Goal: Navigation & Orientation: Find specific page/section

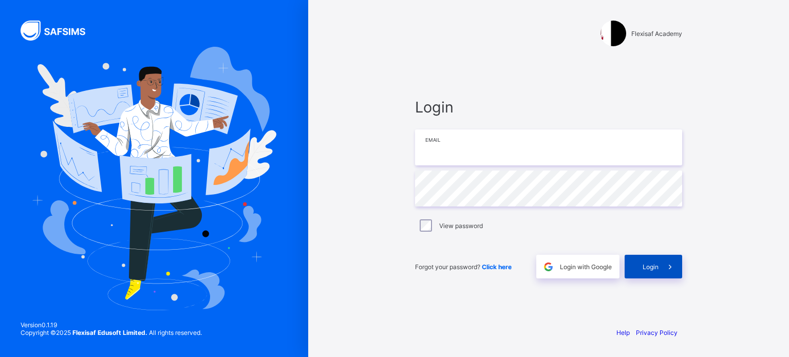
type input "**********"
click at [664, 270] on span at bounding box center [670, 267] width 24 height 24
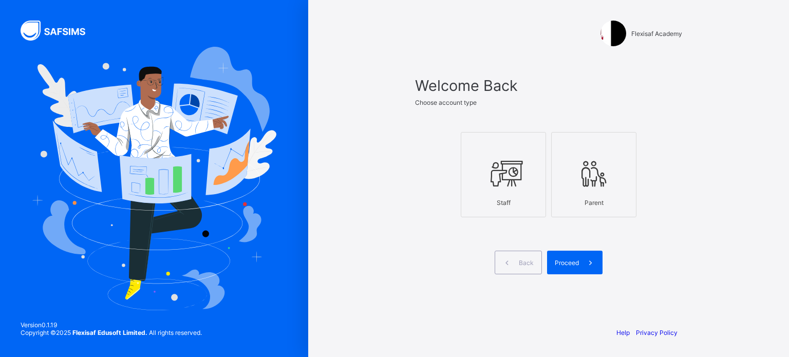
click at [503, 182] on icon at bounding box center [503, 173] width 36 height 31
click at [579, 258] on span at bounding box center [591, 263] width 24 height 24
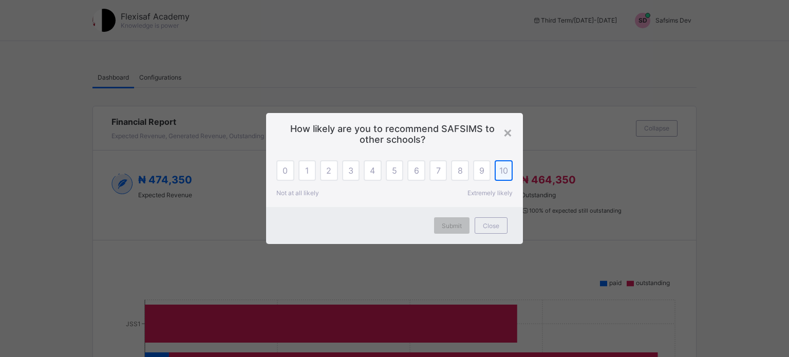
click at [505, 173] on span "10" at bounding box center [503, 170] width 9 height 10
click at [446, 229] on span "Submit" at bounding box center [452, 226] width 20 height 8
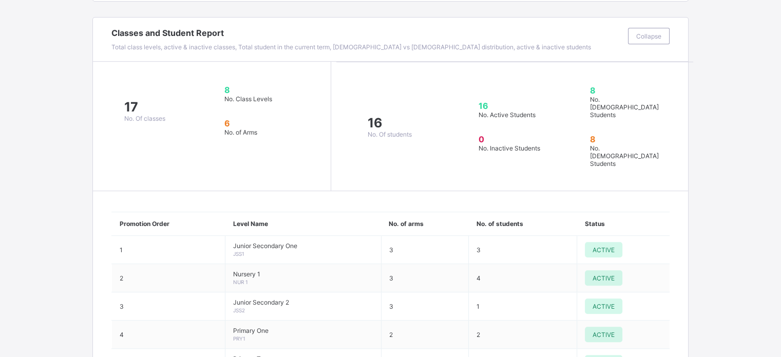
scroll to position [723, 0]
click at [647, 42] on div "Collapse" at bounding box center [649, 35] width 42 height 16
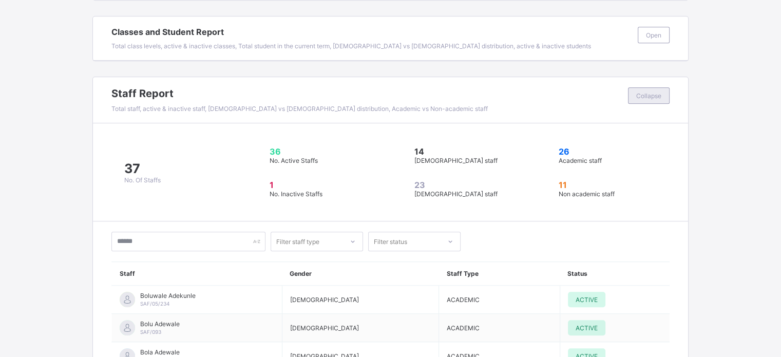
click at [651, 92] on span "Collapse" at bounding box center [648, 96] width 25 height 8
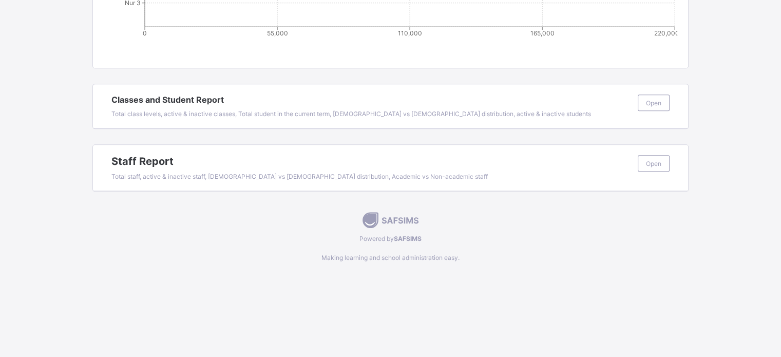
scroll to position [657, 0]
click at [662, 161] on span "Open" at bounding box center [653, 162] width 15 height 8
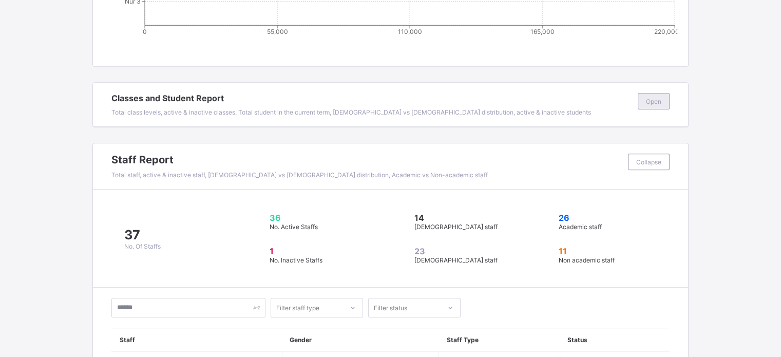
click at [664, 96] on div "Open" at bounding box center [654, 101] width 32 height 16
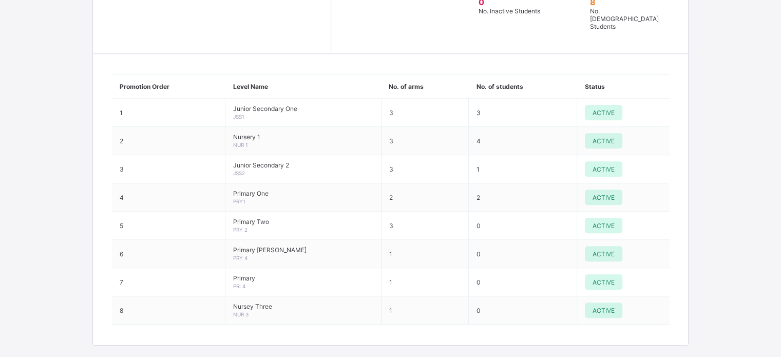
scroll to position [882, 0]
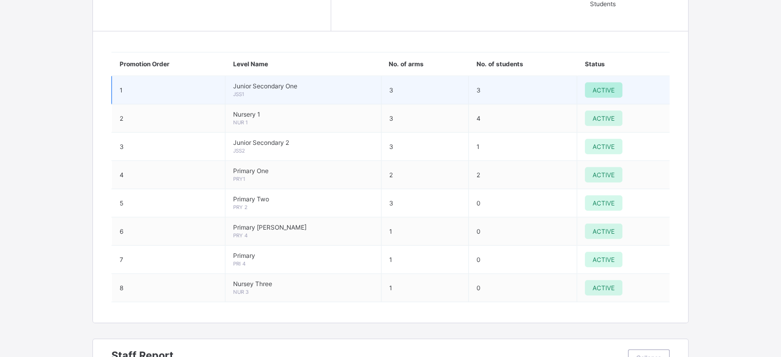
click at [607, 86] on span "ACTIVE" at bounding box center [604, 90] width 22 height 8
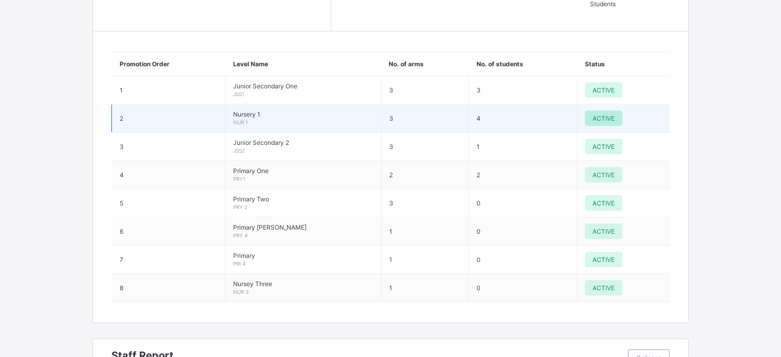
click at [609, 115] on span "ACTIVE" at bounding box center [604, 119] width 22 height 8
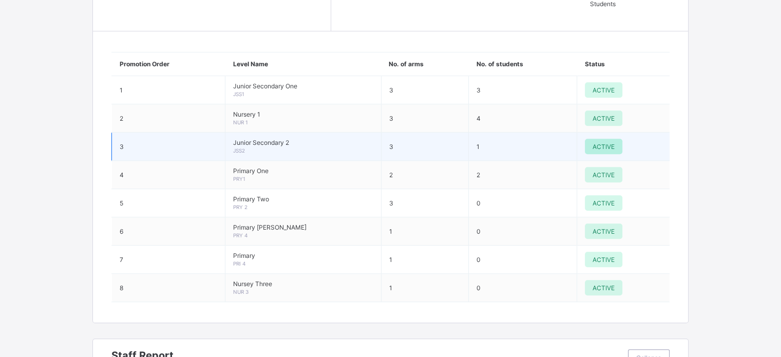
click at [604, 143] on span "ACTIVE" at bounding box center [604, 147] width 22 height 8
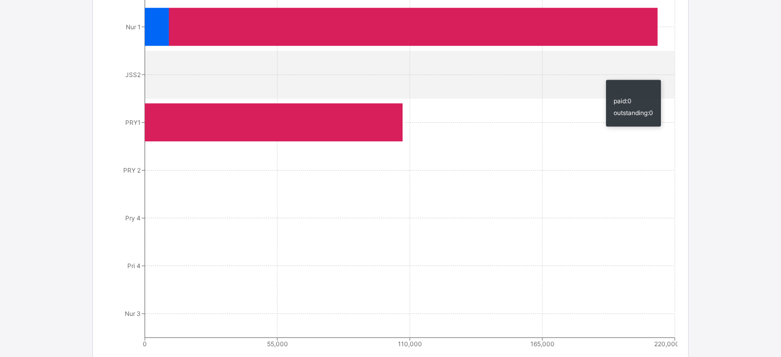
scroll to position [0, 0]
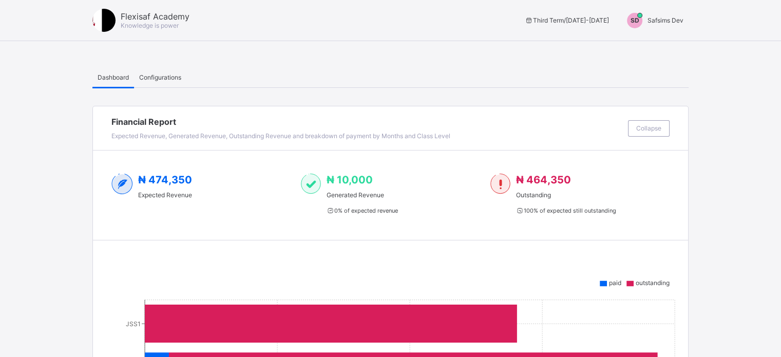
click at [680, 23] on span "Safsims Dev" at bounding box center [666, 20] width 36 height 8
click at [655, 50] on li "Switch to Admin View" at bounding box center [645, 44] width 86 height 21
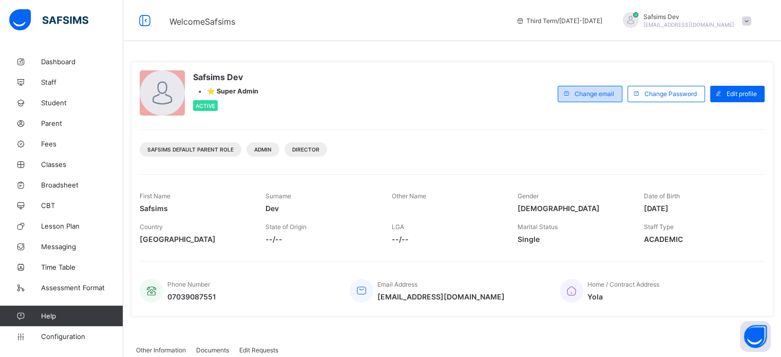
click at [583, 94] on span "Change email" at bounding box center [595, 94] width 40 height 8
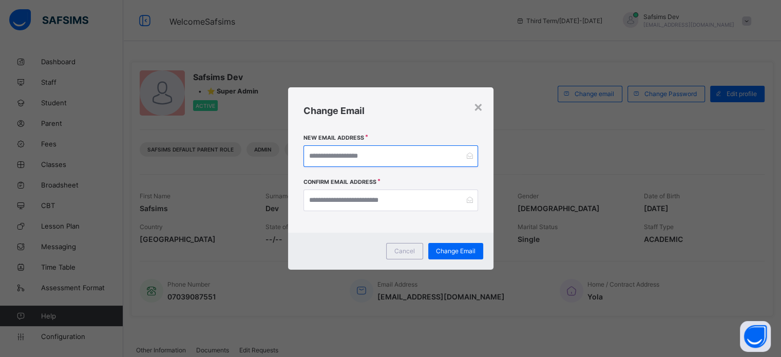
click at [396, 152] on input "email" at bounding box center [391, 156] width 175 height 22
click at [482, 103] on div "×" at bounding box center [479, 106] width 10 height 17
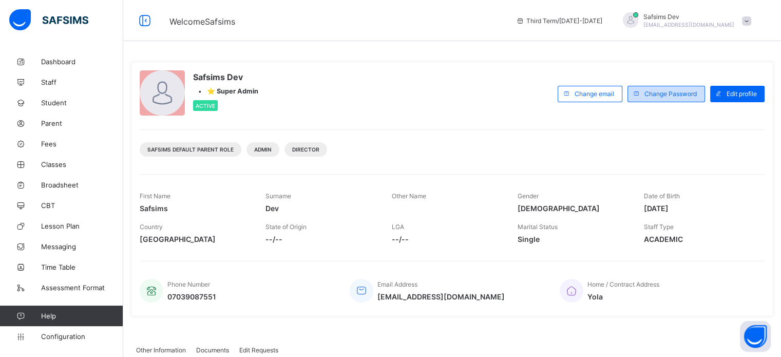
click at [663, 98] on div "Change Password" at bounding box center [667, 94] width 78 height 16
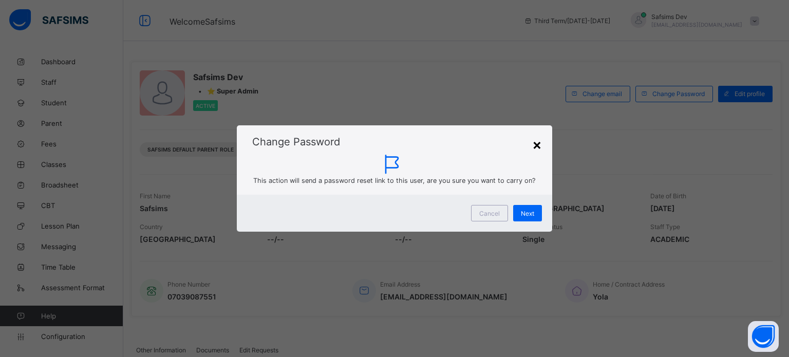
click at [536, 145] on div "×" at bounding box center [537, 144] width 10 height 17
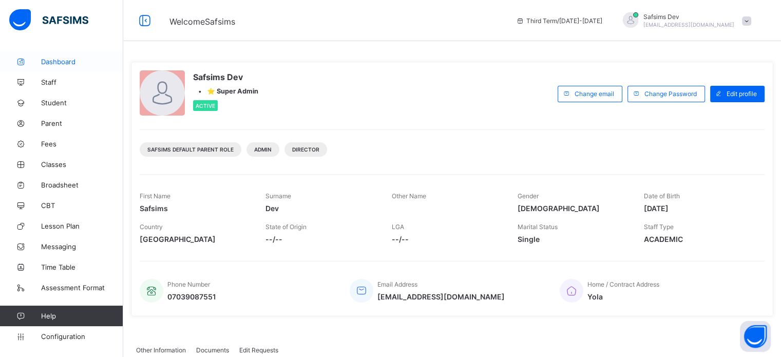
click at [60, 53] on link "Dashboard" at bounding box center [61, 61] width 123 height 21
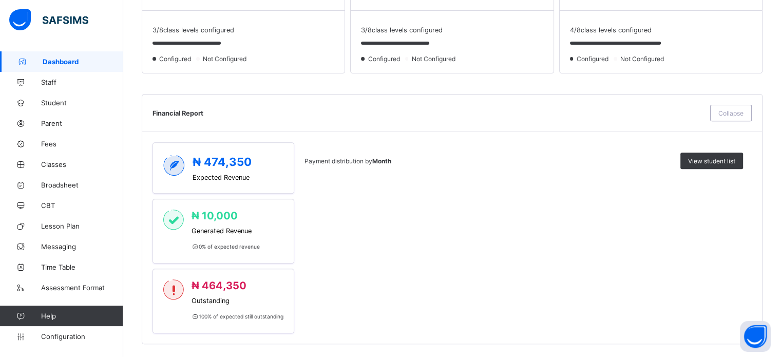
scroll to position [365, 0]
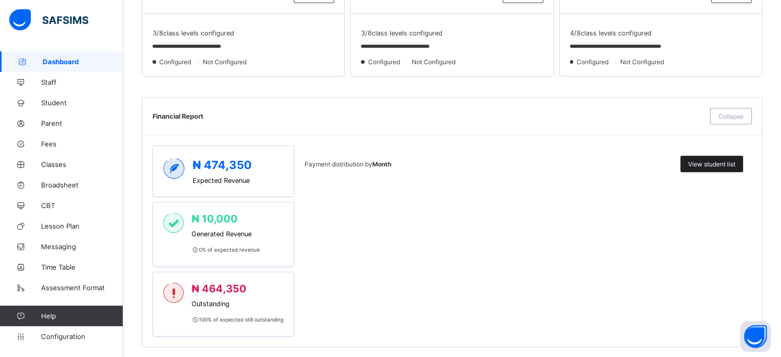
click at [727, 167] on span "View student list" at bounding box center [711, 164] width 47 height 8
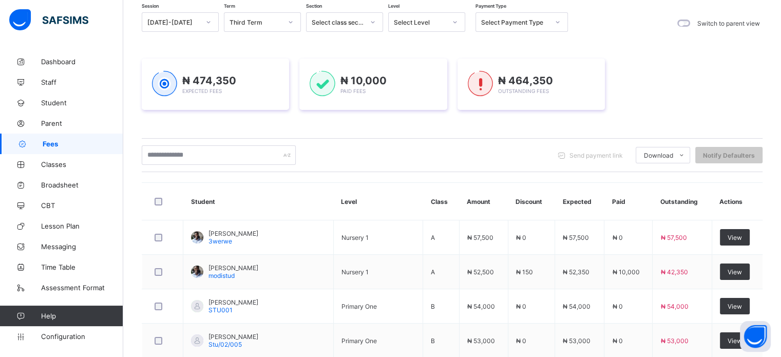
scroll to position [92, 0]
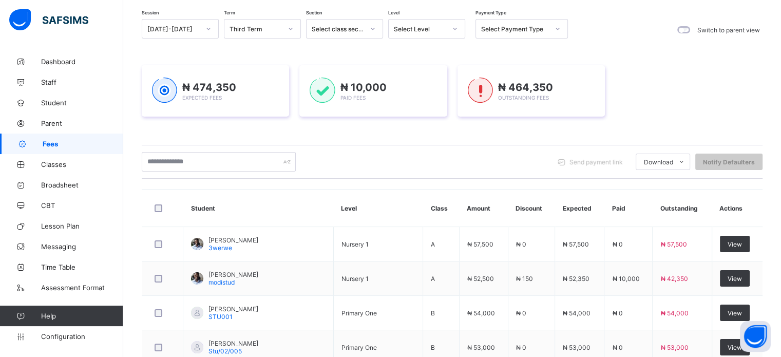
click at [594, 160] on span "Send payment link" at bounding box center [596, 162] width 53 height 8
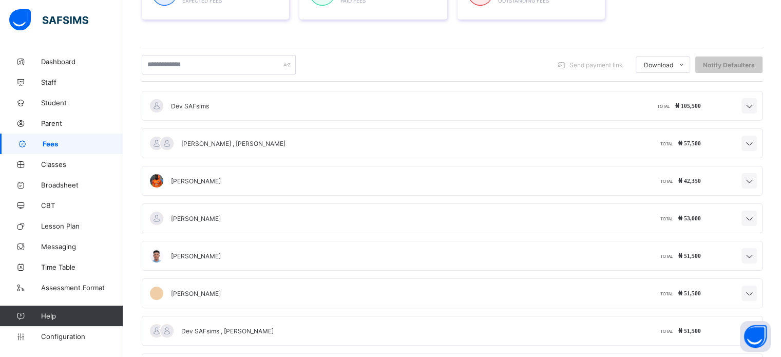
scroll to position [236, 0]
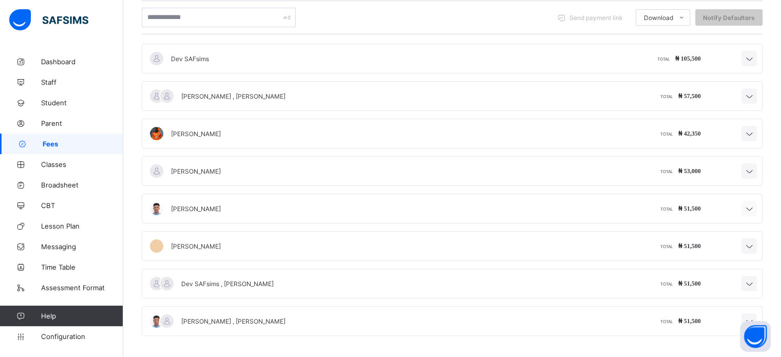
click at [756, 207] on icon at bounding box center [749, 209] width 12 height 10
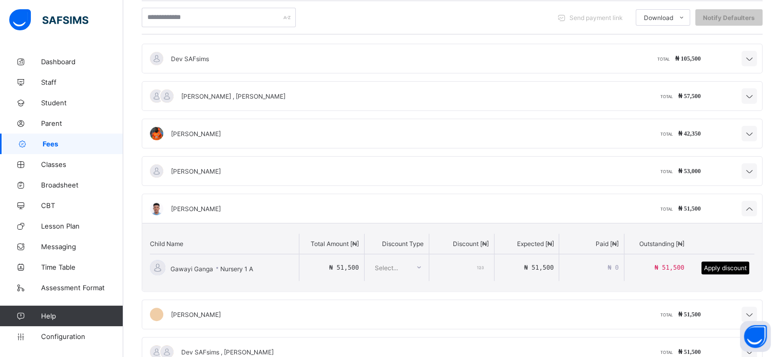
click at [175, 208] on span "[PERSON_NAME]" at bounding box center [196, 209] width 50 height 8
click at [208, 269] on span "Gawayi Ganga · Nursery 1 A" at bounding box center [212, 267] width 83 height 12
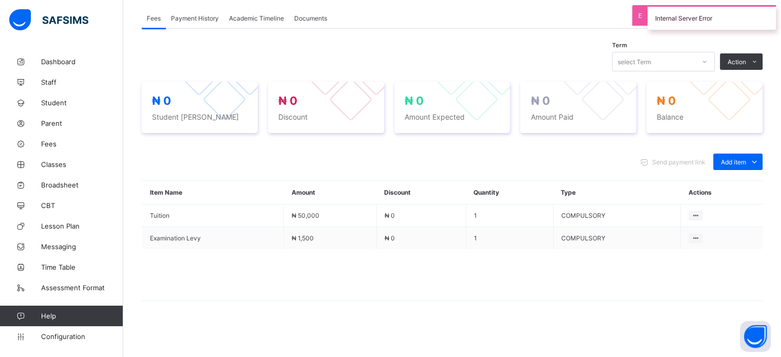
scroll to position [318, 0]
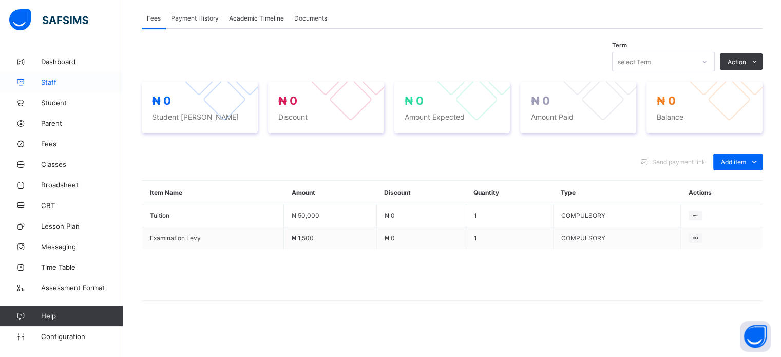
click at [47, 88] on link "Staff" at bounding box center [61, 82] width 123 height 21
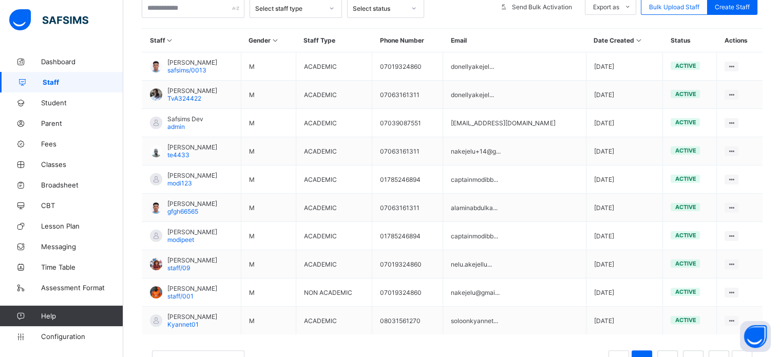
scroll to position [265, 0]
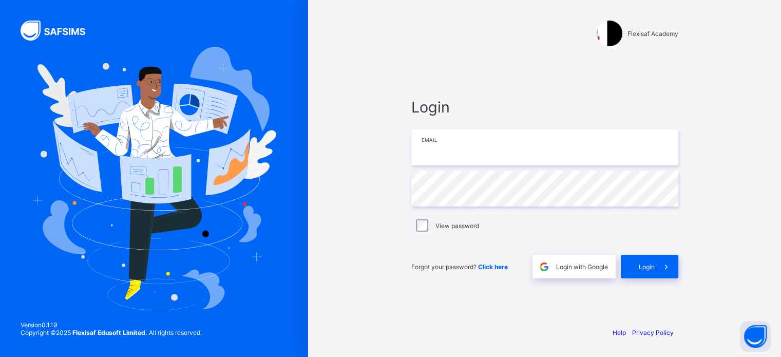
type input "**********"
